Goal: Task Accomplishment & Management: Manage account settings

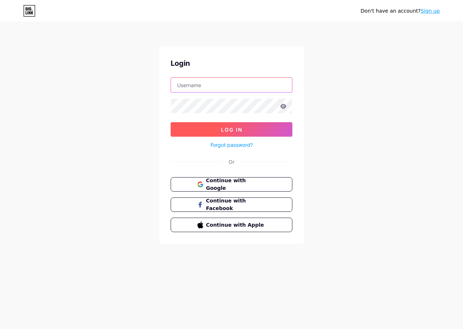
type input "[EMAIL_ADDRESS][DOMAIN_NAME]"
click at [228, 131] on span "Log In" at bounding box center [231, 130] width 21 height 6
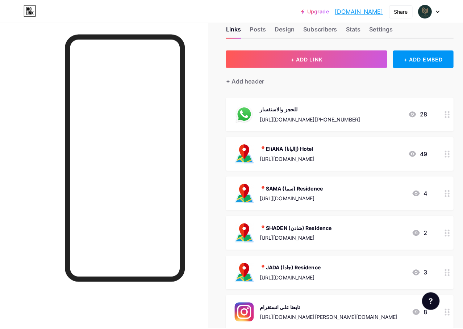
scroll to position [36, 0]
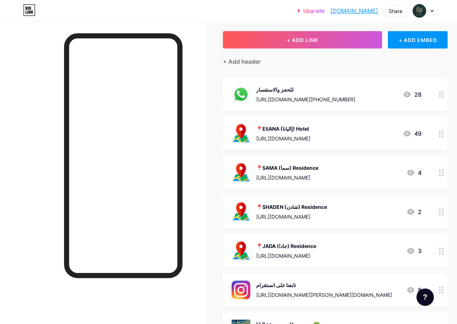
click at [321, 211] on div "📍SHADEN (شادن) Residence [URL][DOMAIN_NAME]" at bounding box center [291, 211] width 71 height 19
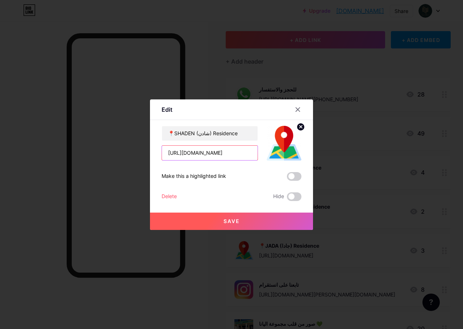
click at [211, 155] on input "[URL][DOMAIN_NAME]" at bounding box center [210, 153] width 96 height 14
paste input "mQLrZxuS4poSmCqYA"
type input "[URL][DOMAIN_NAME]"
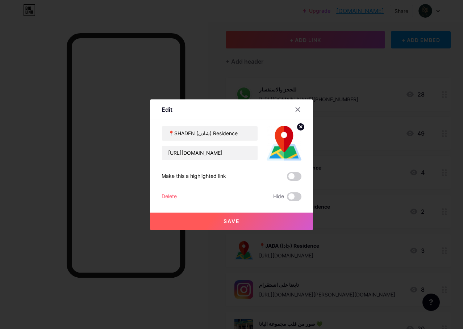
click at [232, 223] on span "Save" at bounding box center [231, 221] width 16 height 6
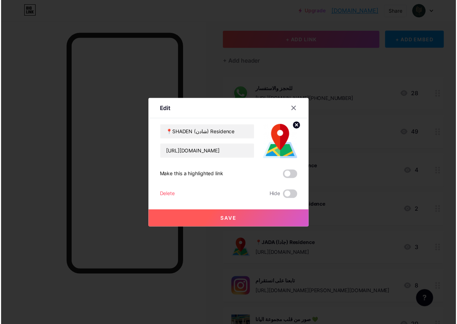
scroll to position [0, 0]
